Goal: Task Accomplishment & Management: Complete application form

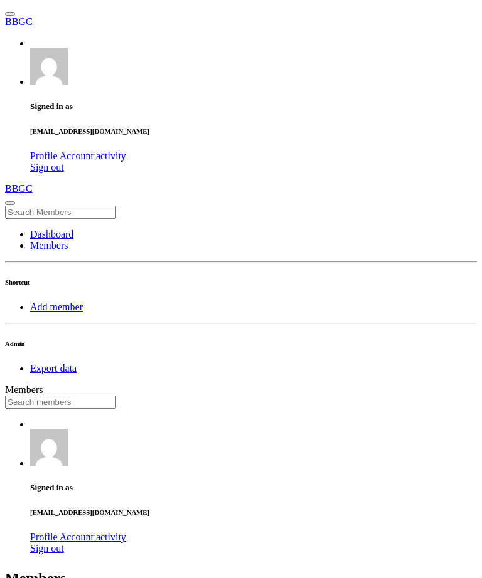
click at [116, 396] on input "text" at bounding box center [60, 402] width 111 height 13
click at [68, 240] on link "Members" at bounding box center [49, 245] width 38 height 11
click at [82, 302] on link "Add member" at bounding box center [56, 307] width 53 height 11
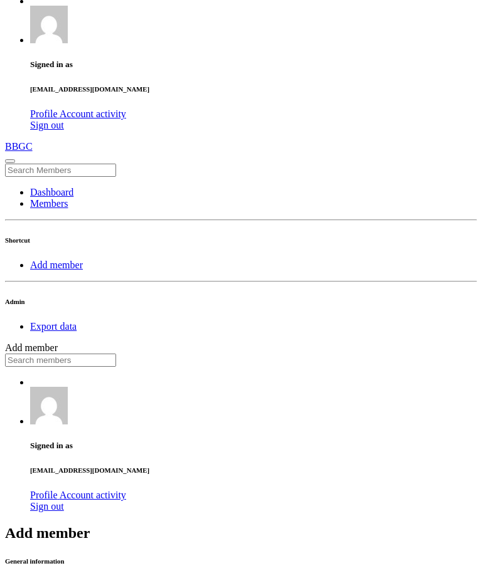
scroll to position [38, 0]
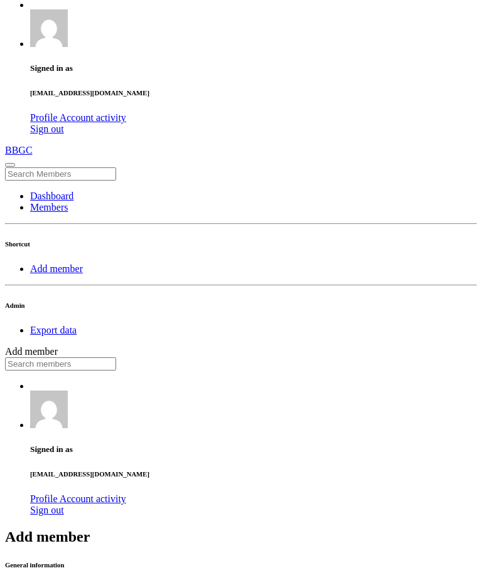
type input "Alan"
type input "Niemiec"
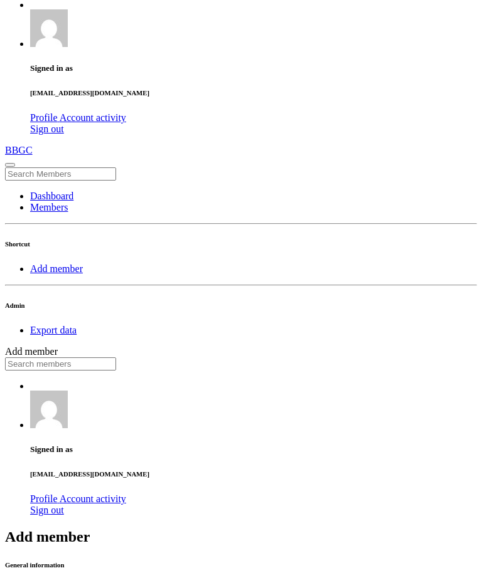
type input "[DATE]"
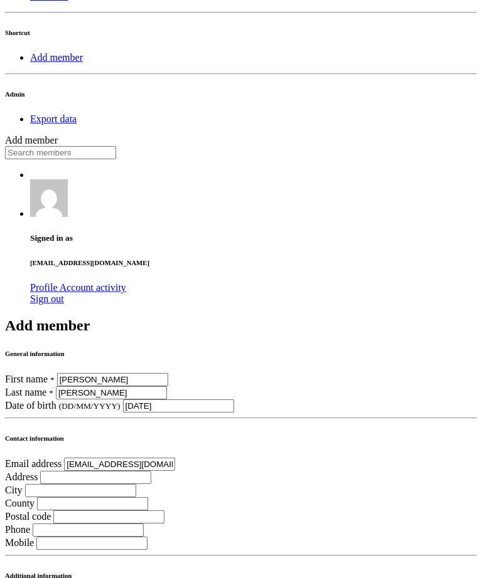
type input "martanemiec@gmail.com"
click at [151, 471] on input "search" at bounding box center [95, 477] width 111 height 13
type input "u"
type input "[STREET_ADDRESS]"
click at [136, 484] on input "text" at bounding box center [80, 490] width 111 height 13
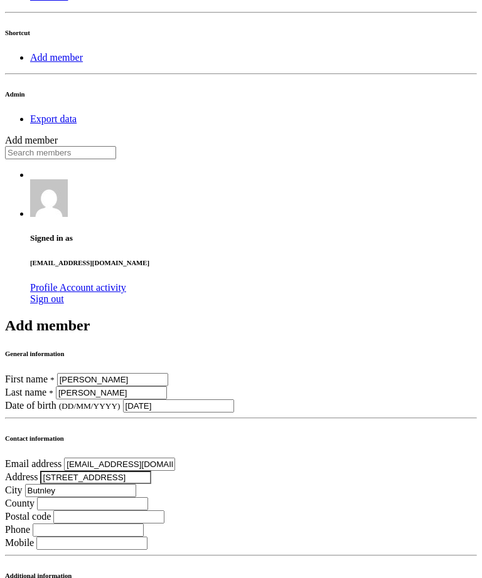
click at [148, 497] on input "text" at bounding box center [92, 503] width 111 height 13
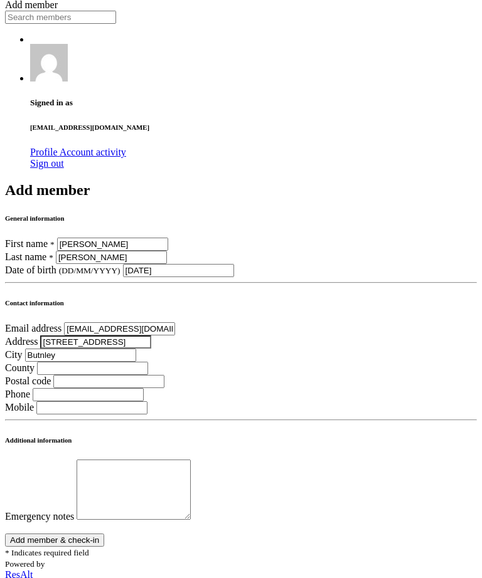
scroll to position [385, 0]
click at [136, 349] on input "Butnley" at bounding box center [80, 355] width 111 height 13
type input "Burnley"
click at [148, 363] on input "text" at bounding box center [92, 369] width 111 height 13
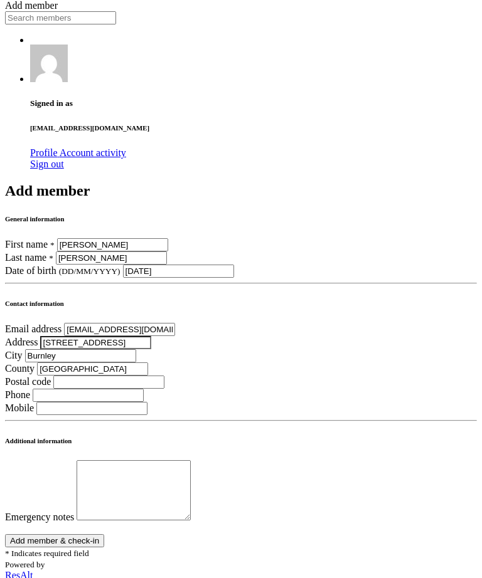
type input "[GEOGRAPHIC_DATA]"
click at [164, 376] on input "text" at bounding box center [108, 382] width 111 height 13
type input "BB10 1DR"
click at [144, 390] on input "text" at bounding box center [88, 395] width 111 height 13
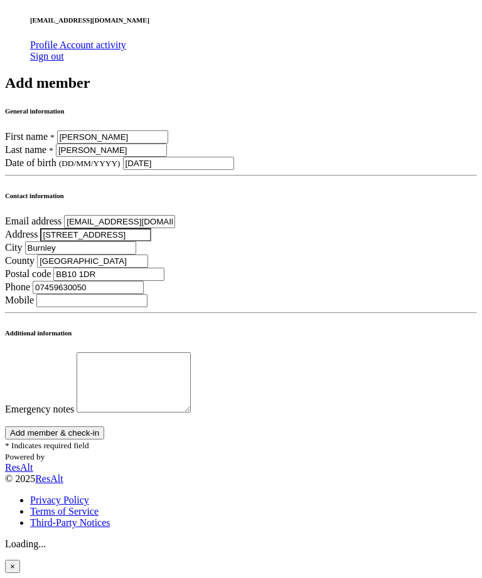
scroll to position [583, 0]
type input "0"
click at [147, 294] on input "text" at bounding box center [91, 300] width 111 height 13
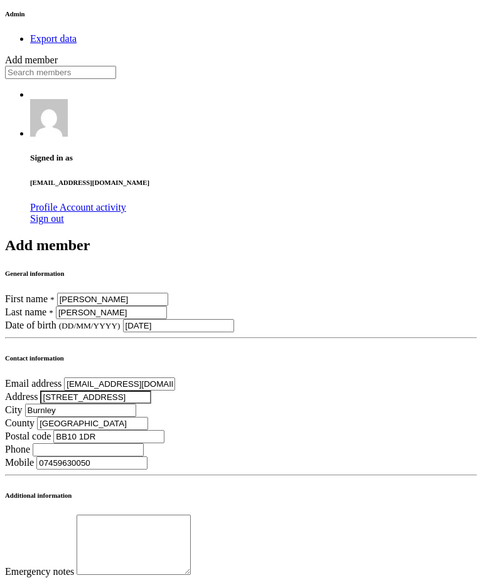
scroll to position [329, 0]
type input "07459630050"
click at [175, 378] on input "martanemiec@gmail.com" at bounding box center [119, 384] width 111 height 13
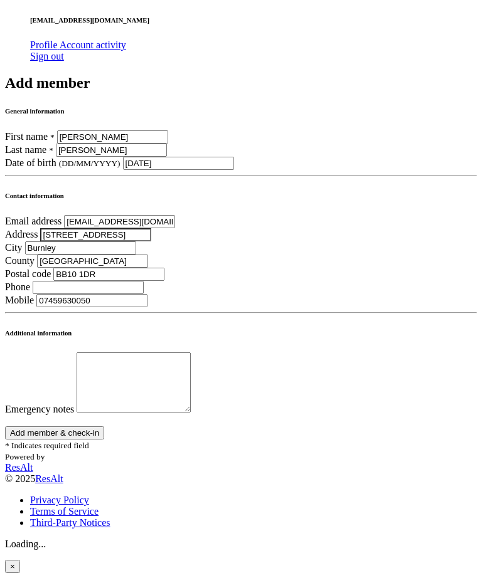
scroll to position [696, 0]
type input "martaniemiec@gmail.com"
click at [104, 427] on button "Add member & check-in" at bounding box center [54, 433] width 99 height 13
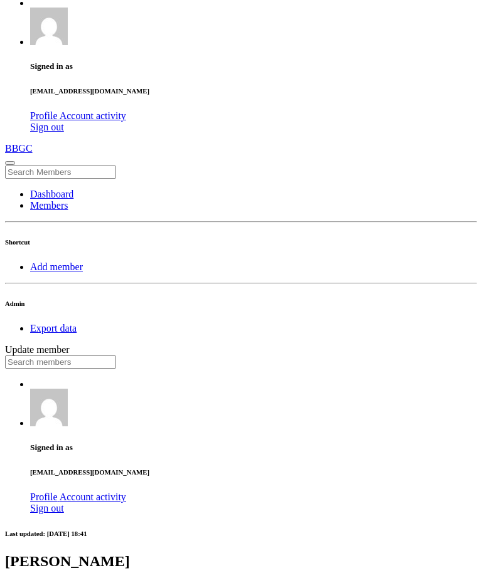
scroll to position [41, 0]
